Goal: Task Accomplishment & Management: Use online tool/utility

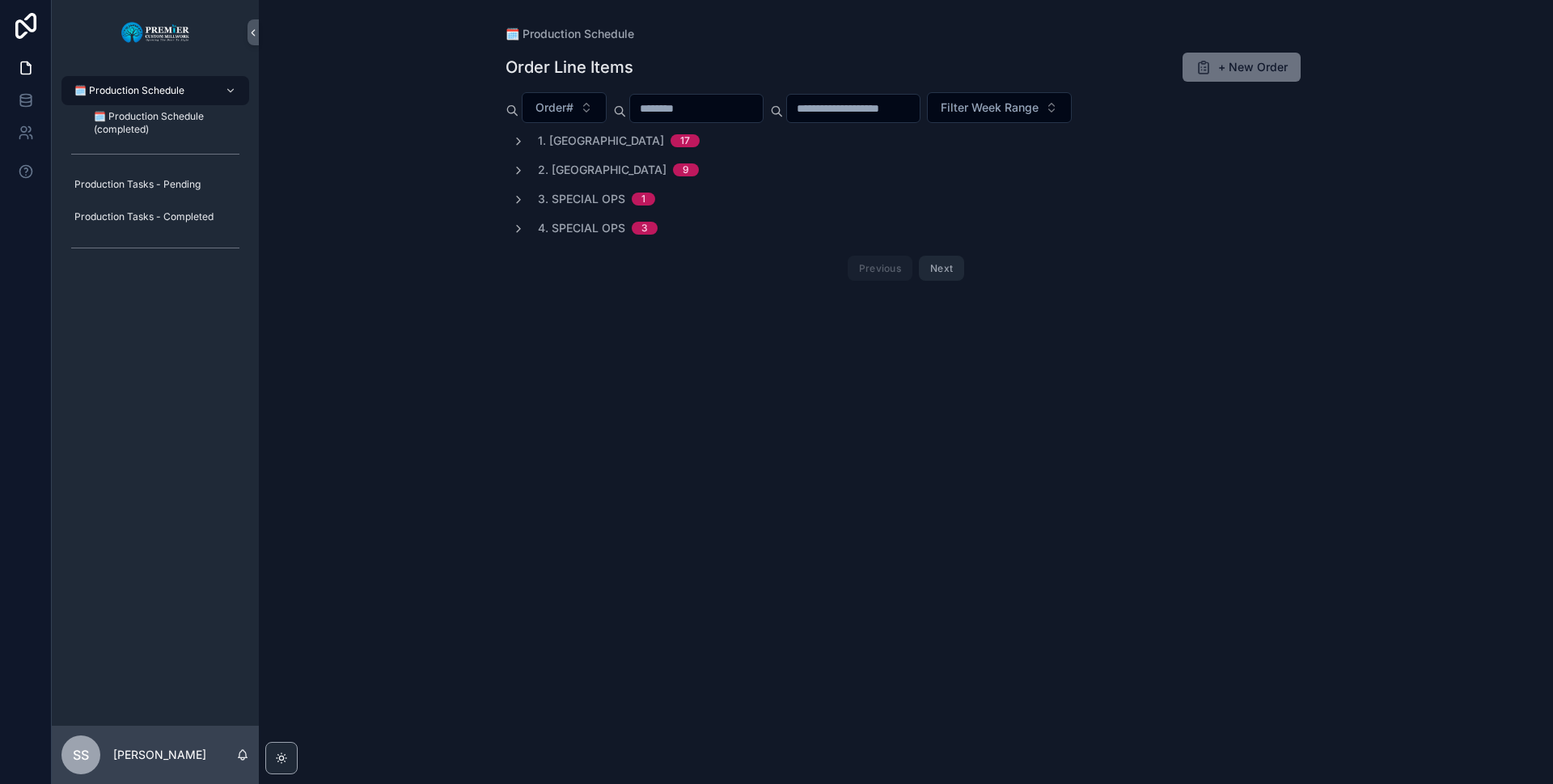
click at [594, 145] on div "1. Ripping 17" at bounding box center [618, 140] width 162 height 16
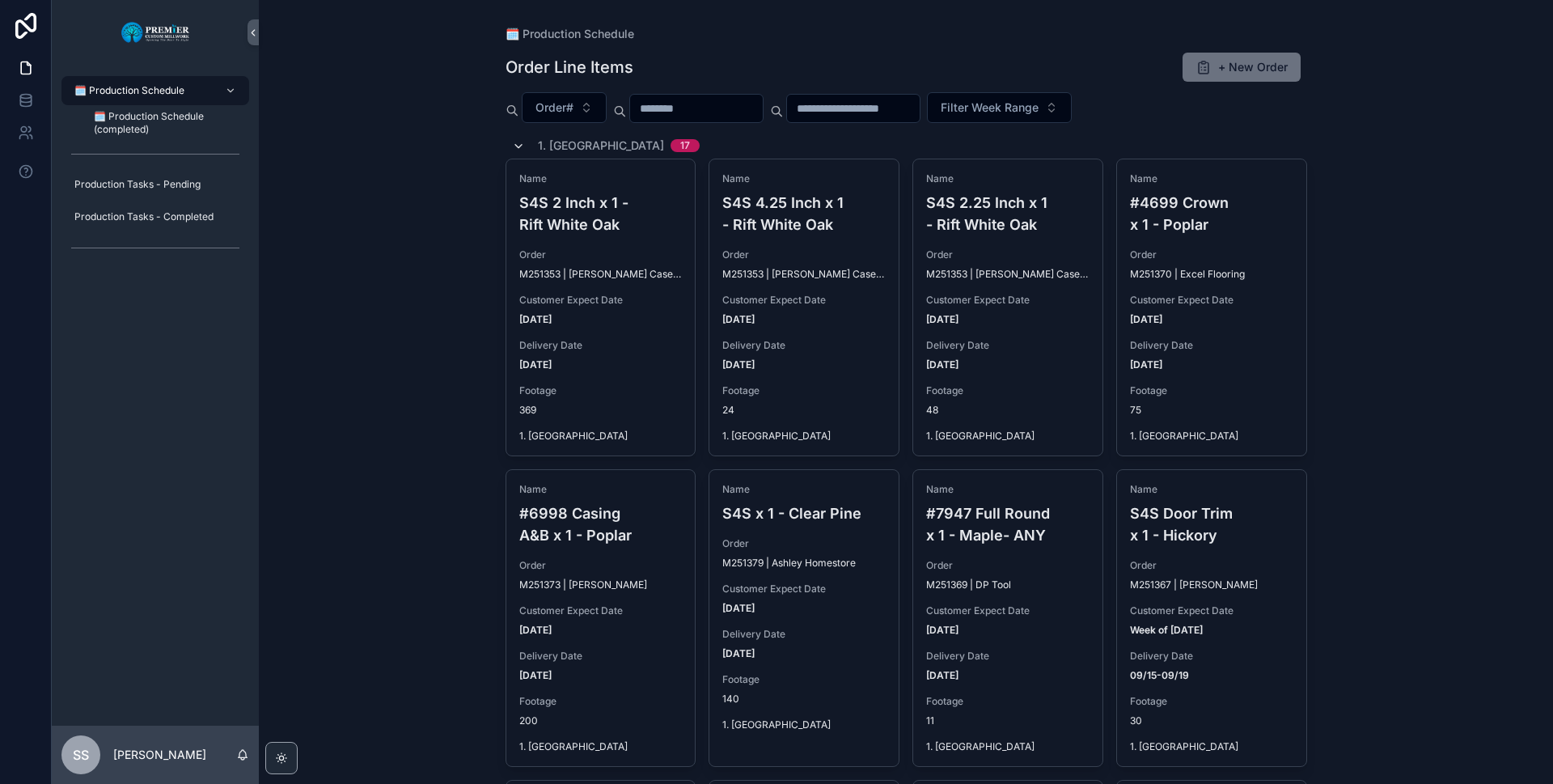
click at [512, 148] on icon "scrollable content" at bounding box center [519, 147] width 13 height 13
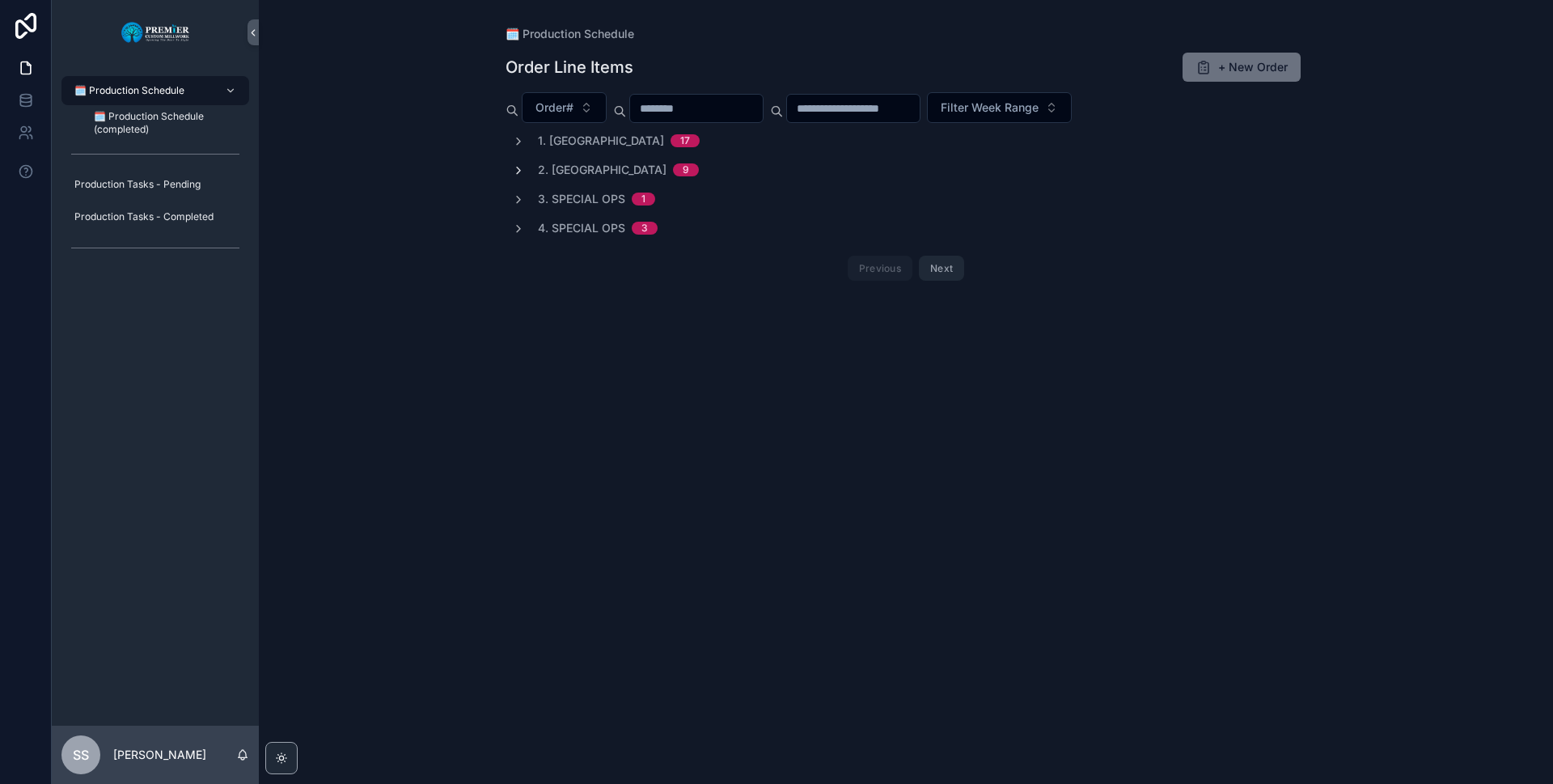
click at [520, 167] on icon "scrollable content" at bounding box center [519, 171] width 13 height 13
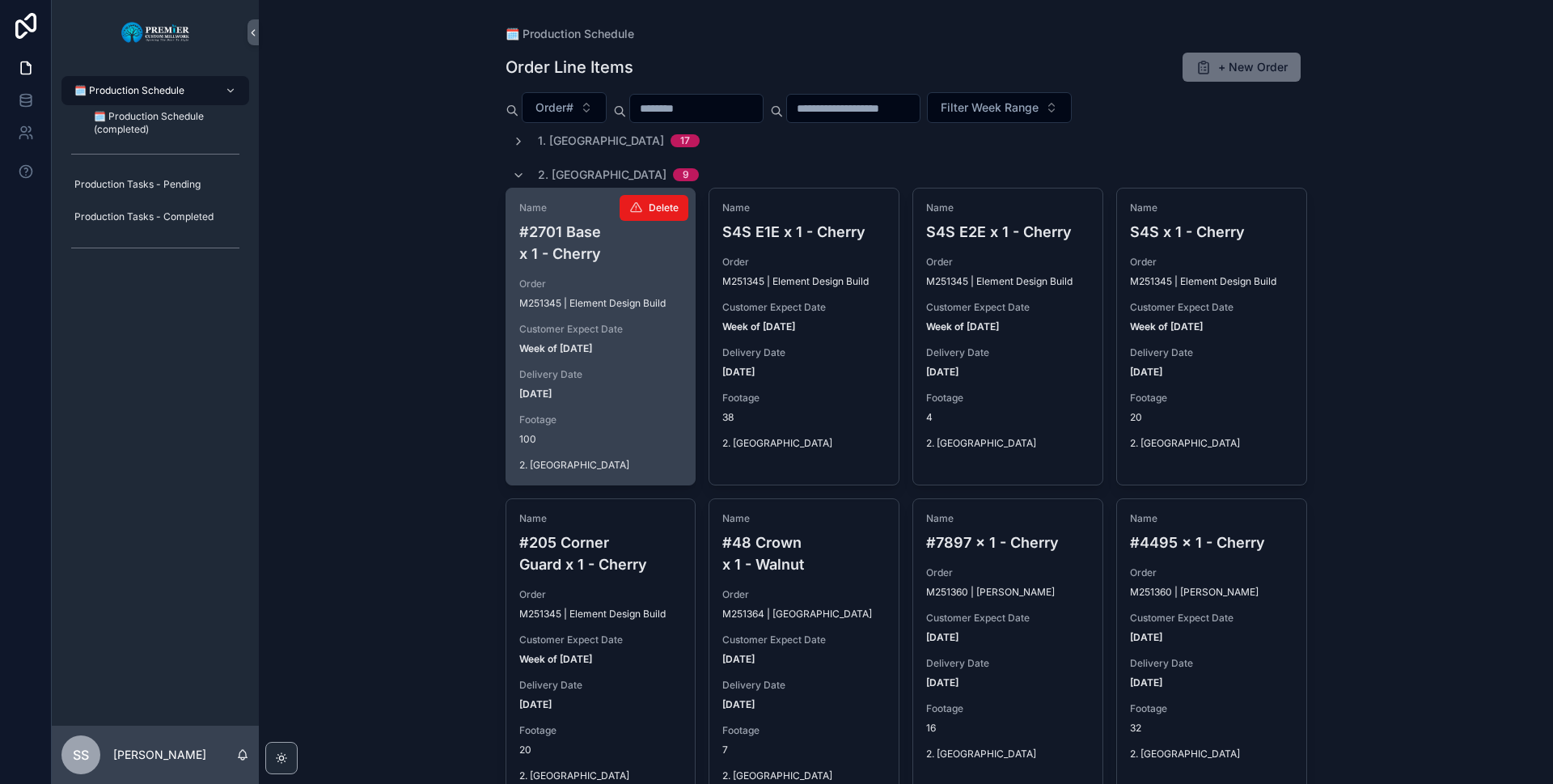
click at [603, 367] on div "Name #2701 Base x 1 - Cherry Order M251345 | Element Design Build Customer Expe…" at bounding box center [601, 337] width 190 height 296
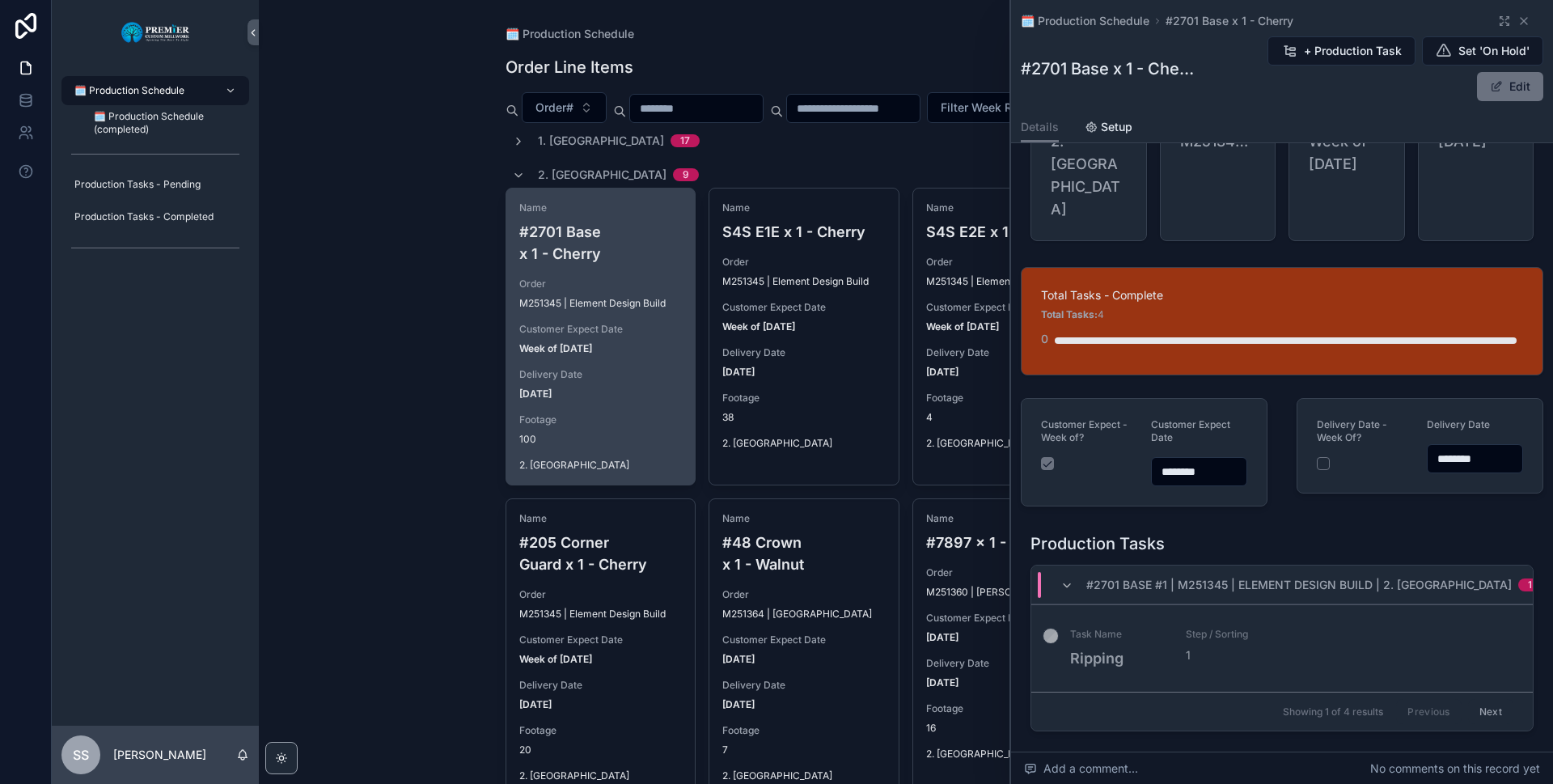
click at [1478, 699] on button "Next" at bounding box center [1490, 711] width 46 height 25
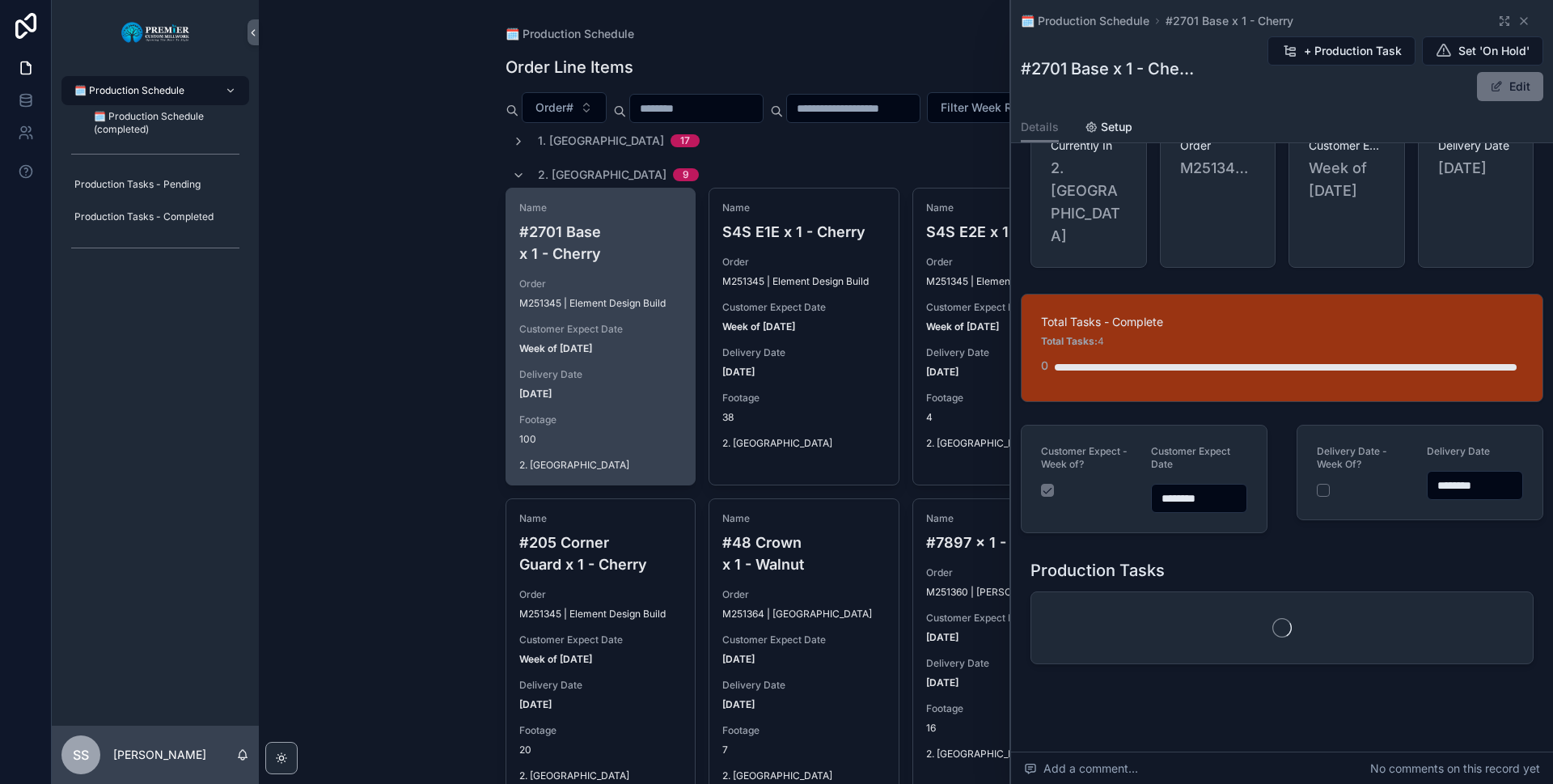
scroll to position [79, 0]
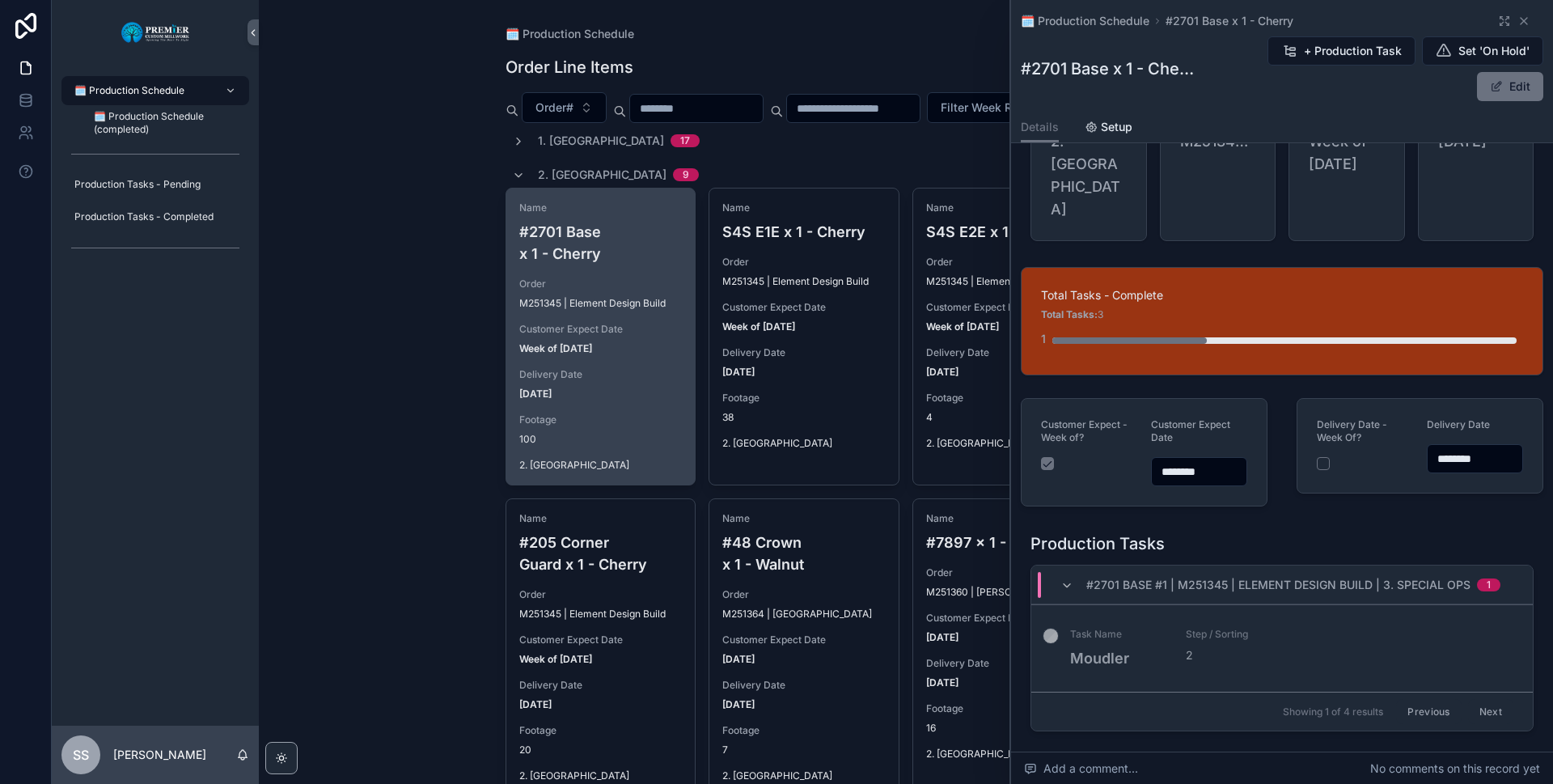
click at [1476, 699] on button "Next" at bounding box center [1490, 711] width 46 height 25
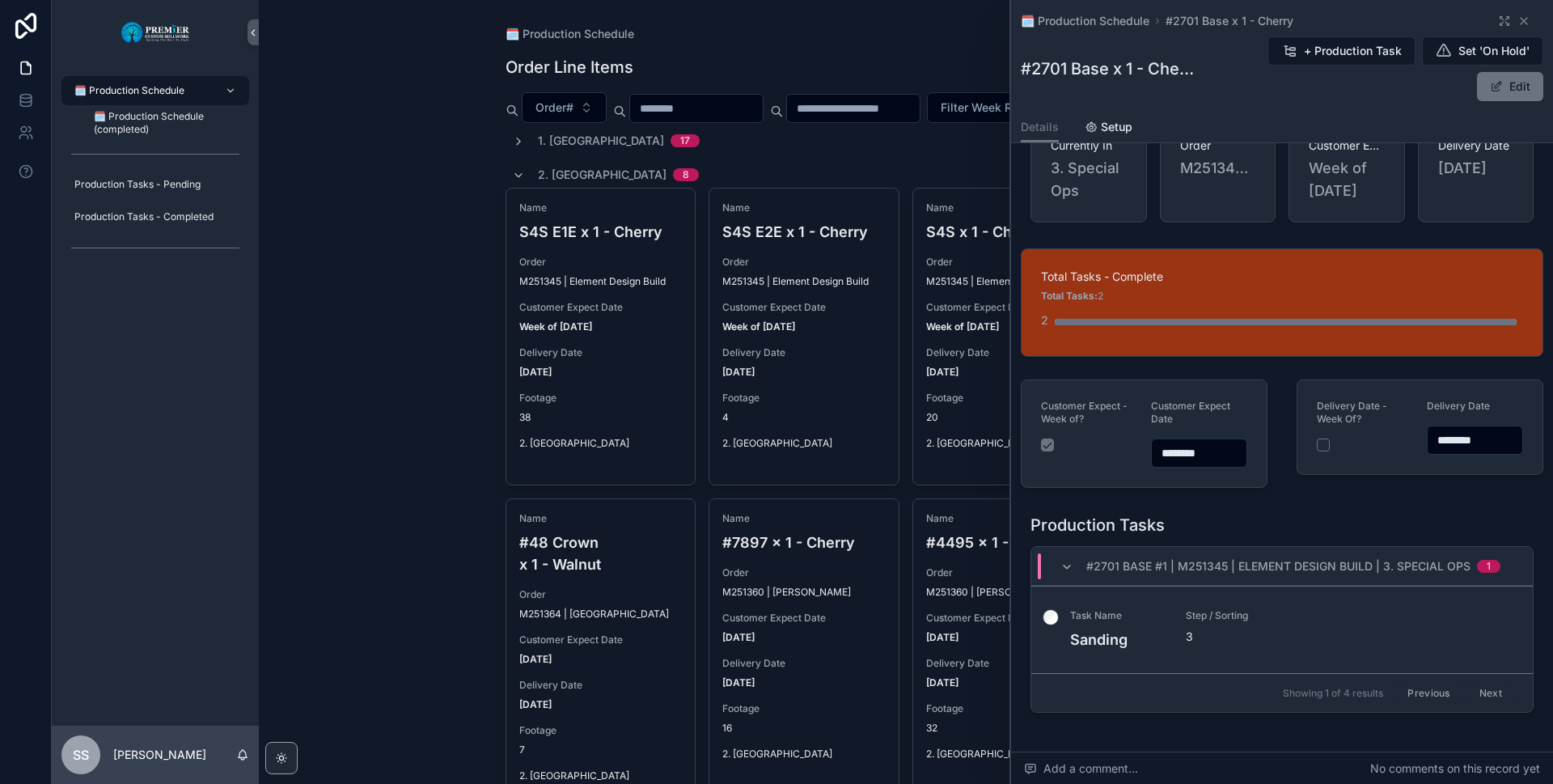
scroll to position [79, 0]
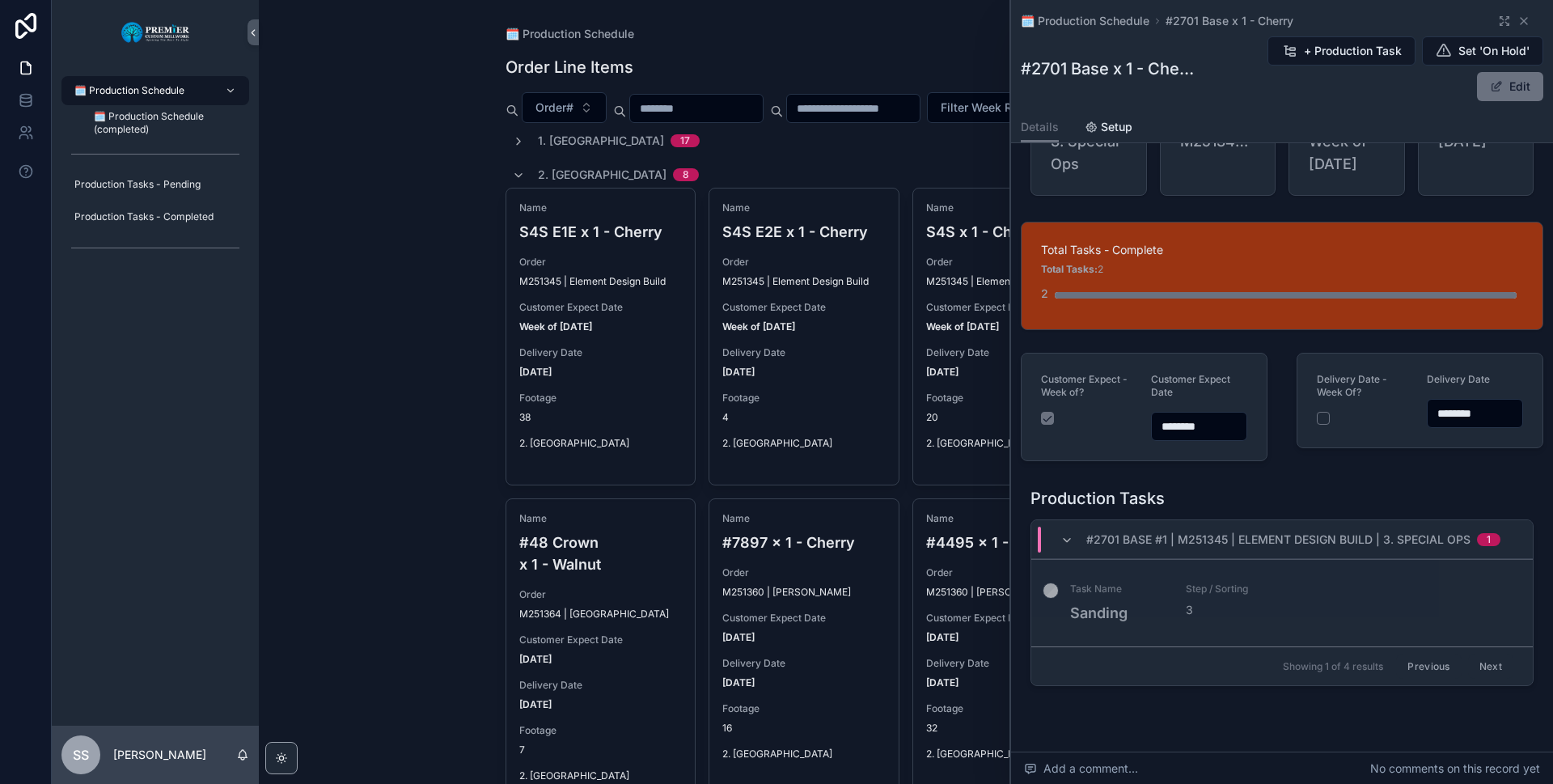
click at [1468, 679] on button "Next" at bounding box center [1490, 665] width 46 height 25
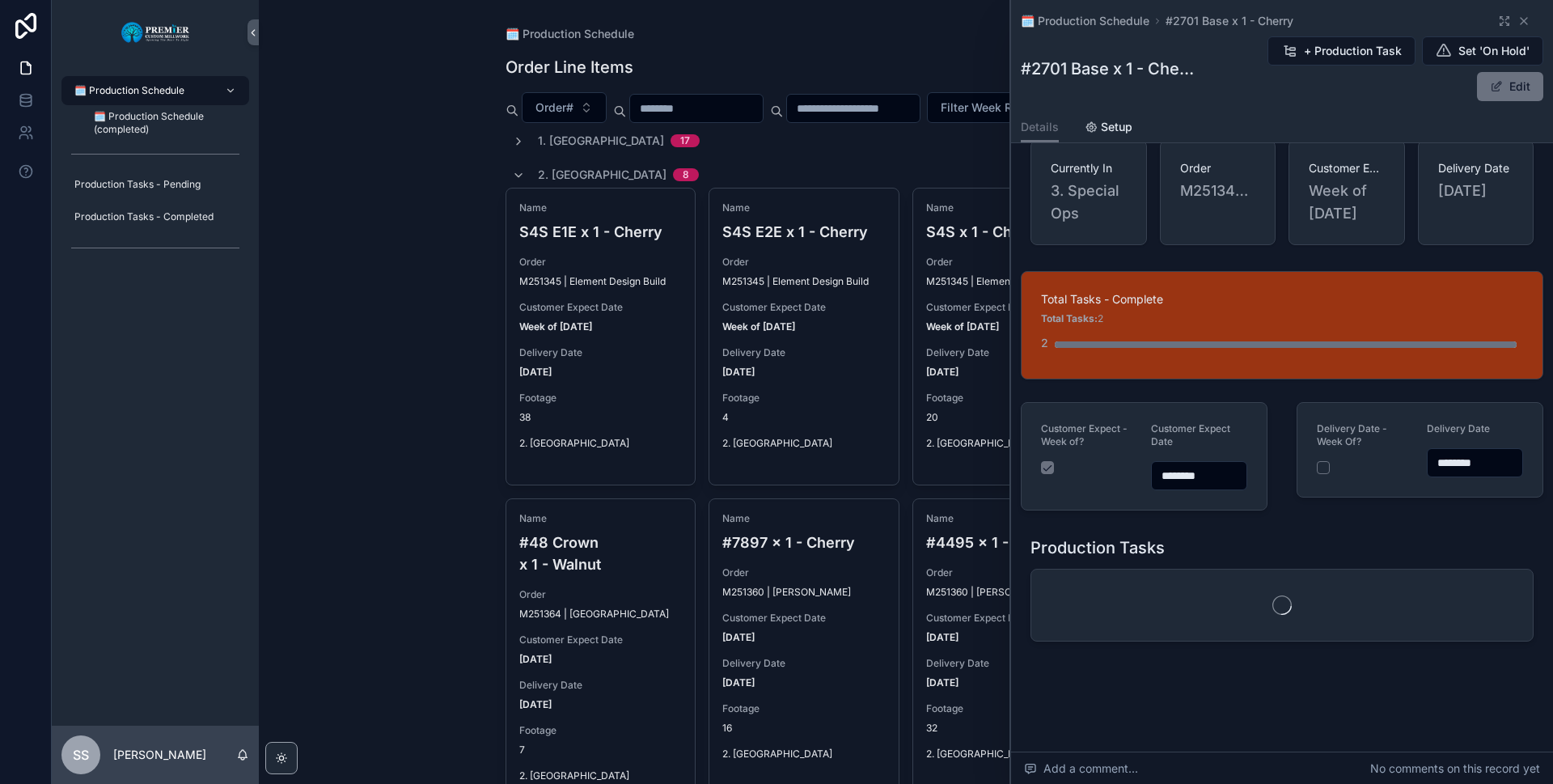
scroll to position [79, 0]
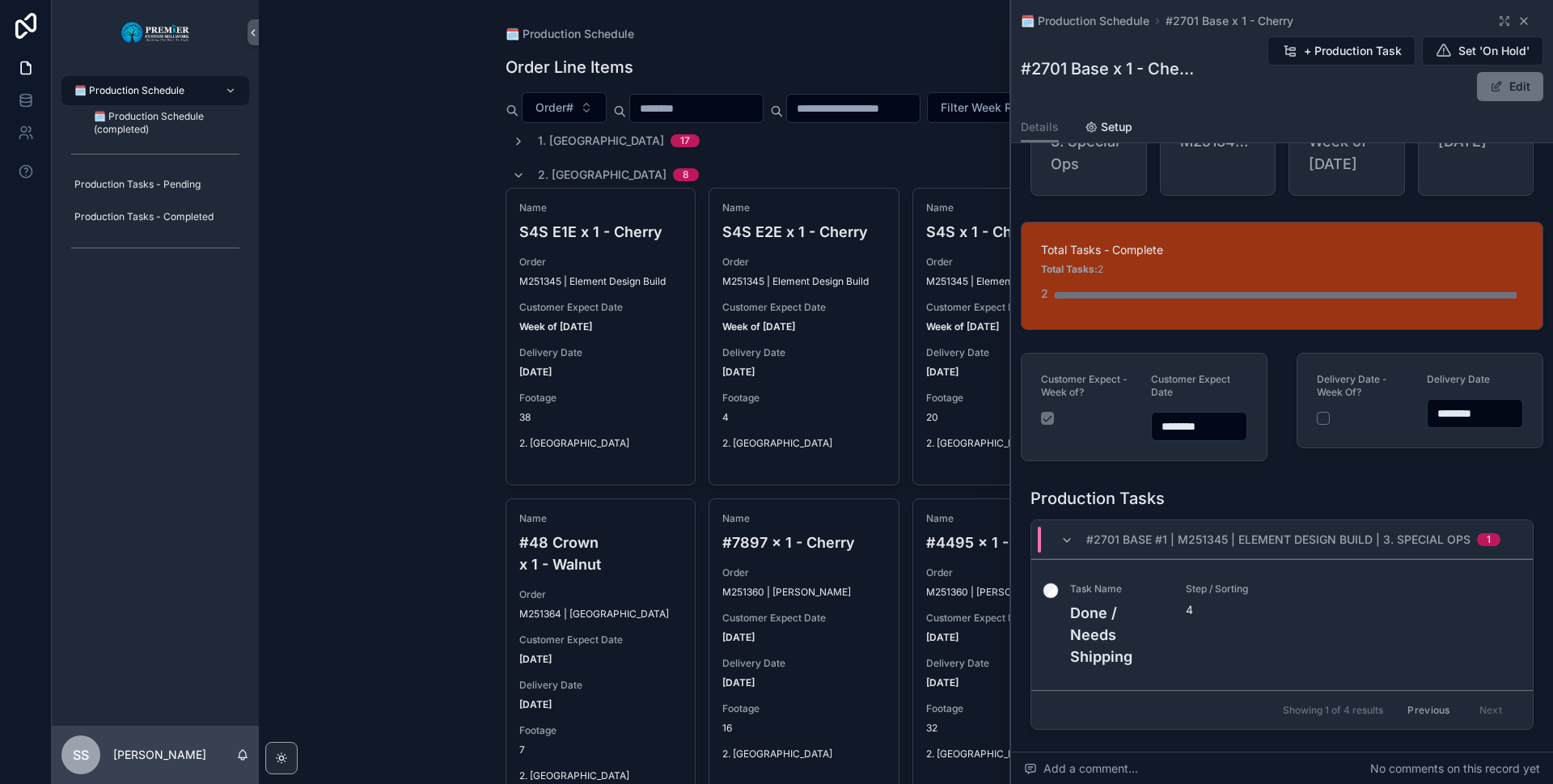
click at [1517, 25] on icon "scrollable content" at bounding box center [1524, 21] width 13 height 13
